Goal: Task Accomplishment & Management: Complete application form

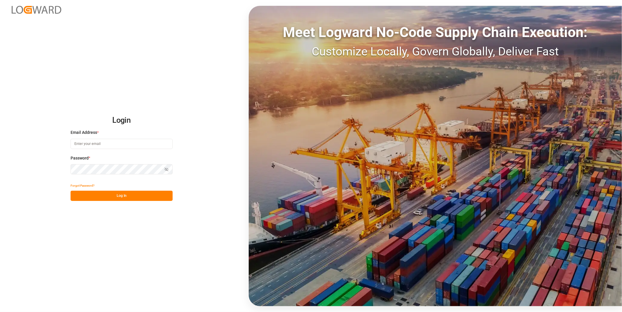
type input "[EMAIL_ADDRESS][DOMAIN_NAME]"
click at [139, 199] on button "Log In" at bounding box center [122, 196] width 102 height 10
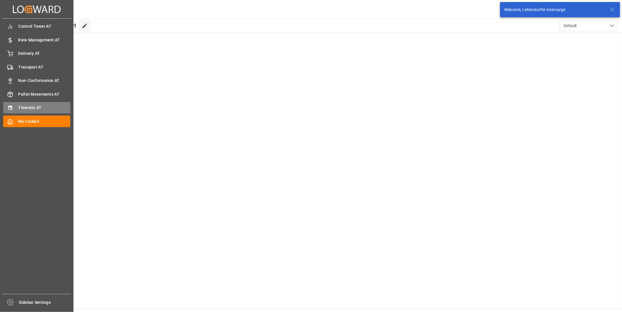
click at [26, 105] on span "Timeslot AT" at bounding box center [44, 108] width 52 height 6
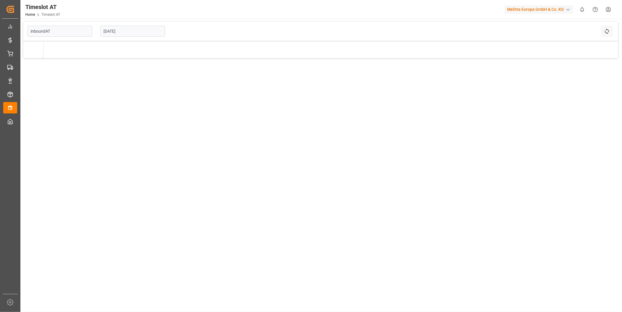
type input "Inbound AT"
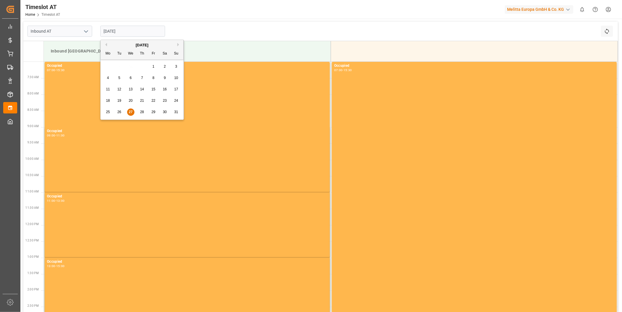
click at [130, 27] on input "[DATE]" at bounding box center [132, 31] width 65 height 11
click at [144, 113] on span "28" at bounding box center [142, 112] width 4 height 4
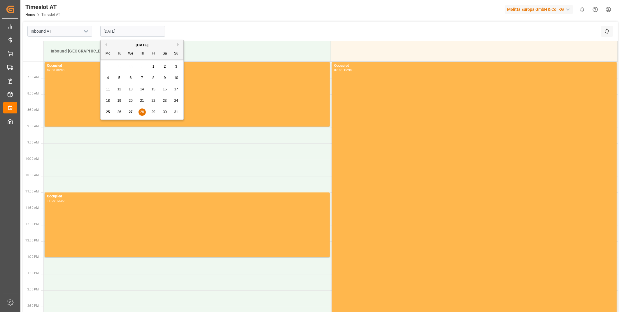
click at [135, 32] on input "[DATE]" at bounding box center [132, 31] width 65 height 11
click at [151, 113] on span "29" at bounding box center [153, 112] width 4 height 4
type input "[DATE]"
